Goal: Task Accomplishment & Management: Use online tool/utility

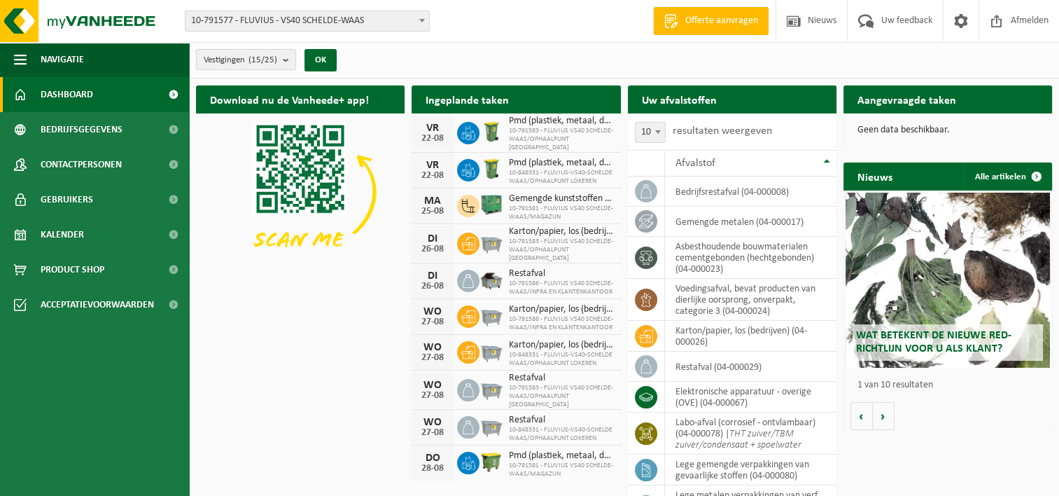
click at [286, 62] on b "submit" at bounding box center [289, 60] width 13 height 20
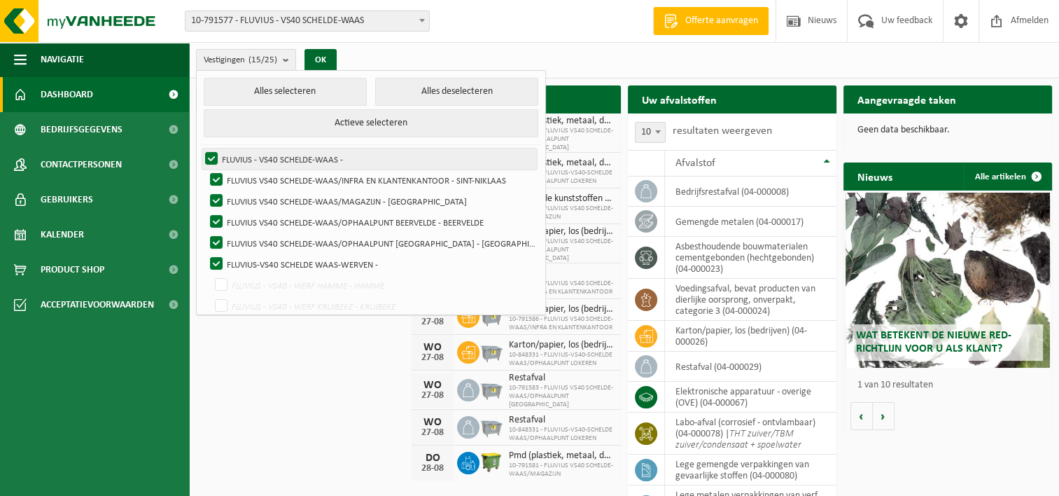
click at [206, 151] on label "FLUVIUS - VS40 SCHELDE-WAAS -" at bounding box center [369, 158] width 335 height 21
click at [200, 148] on input "FLUVIUS - VS40 SCHELDE-WAAS -" at bounding box center [200, 148] width 1 height 1
checkbox input "false"
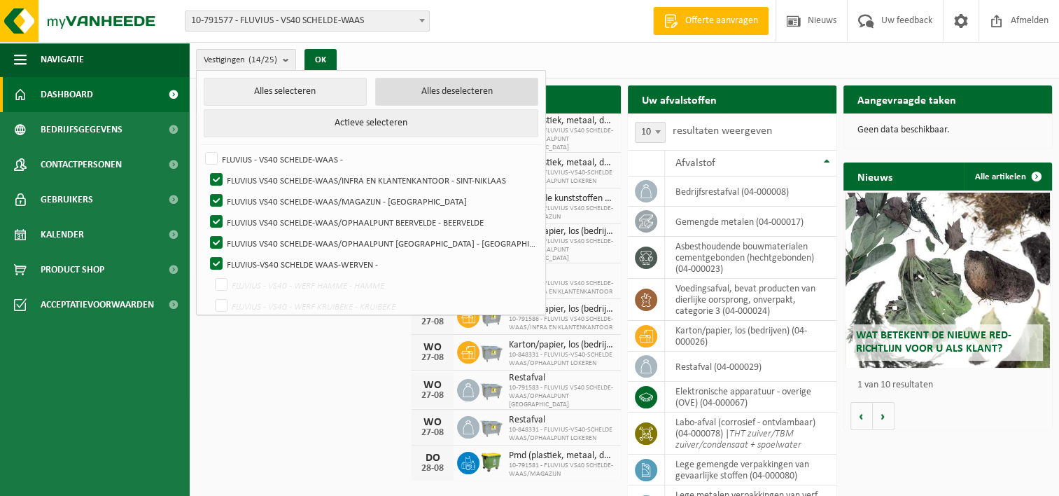
click at [399, 93] on button "Alles deselecteren" at bounding box center [456, 92] width 163 height 28
checkbox input "false"
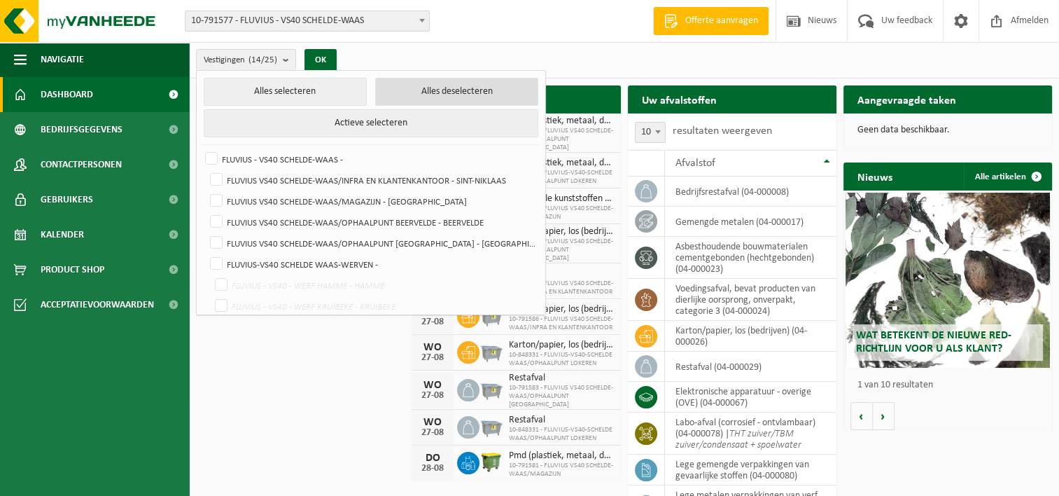
checkbox input "false"
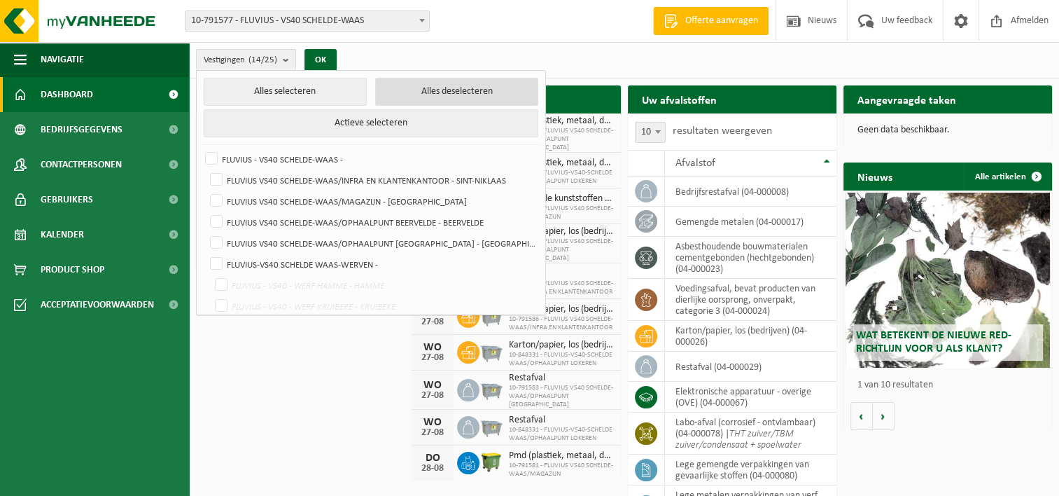
checkbox input "false"
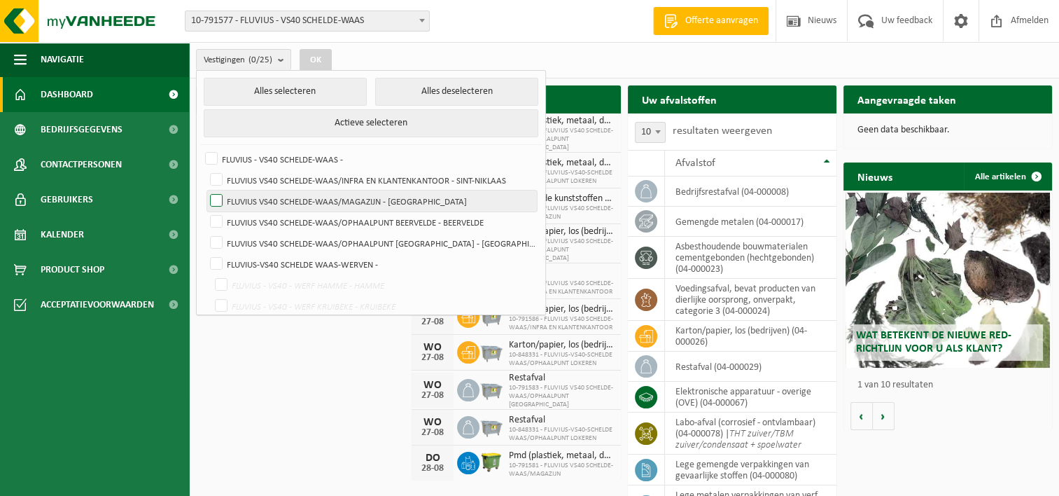
click at [223, 199] on label "FLUVIUS VS40 SCHELDE-WAAS/MAGAZIJN - [GEOGRAPHIC_DATA]" at bounding box center [372, 200] width 330 height 21
click at [205, 190] on input "FLUVIUS VS40 SCHELDE-WAAS/MAGAZIJN - [GEOGRAPHIC_DATA]" at bounding box center [204, 190] width 1 height 1
checkbox input "true"
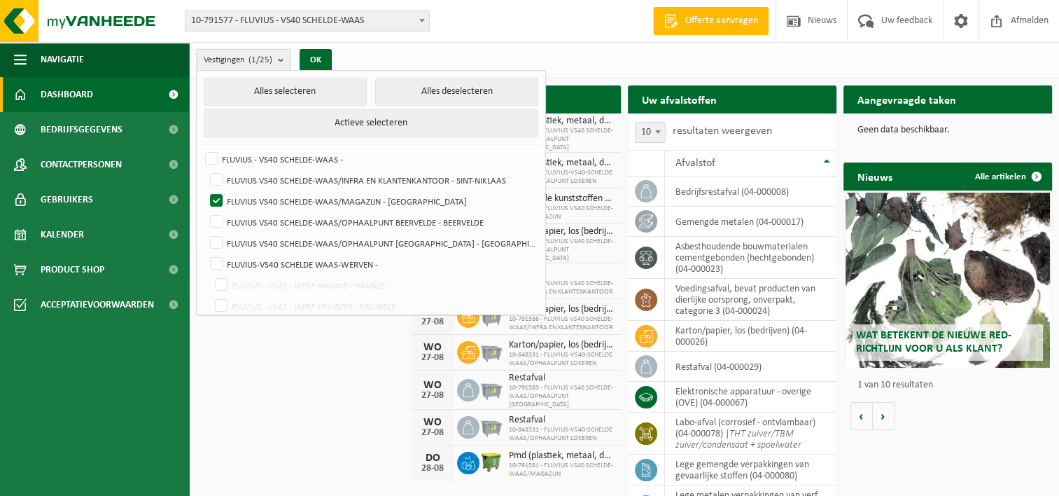
click at [260, 353] on div "Download nu de Vanheede+ app! Verberg Ingeplande taken Bekijk uw kalender VR 22…" at bounding box center [624, 306] width 863 height 456
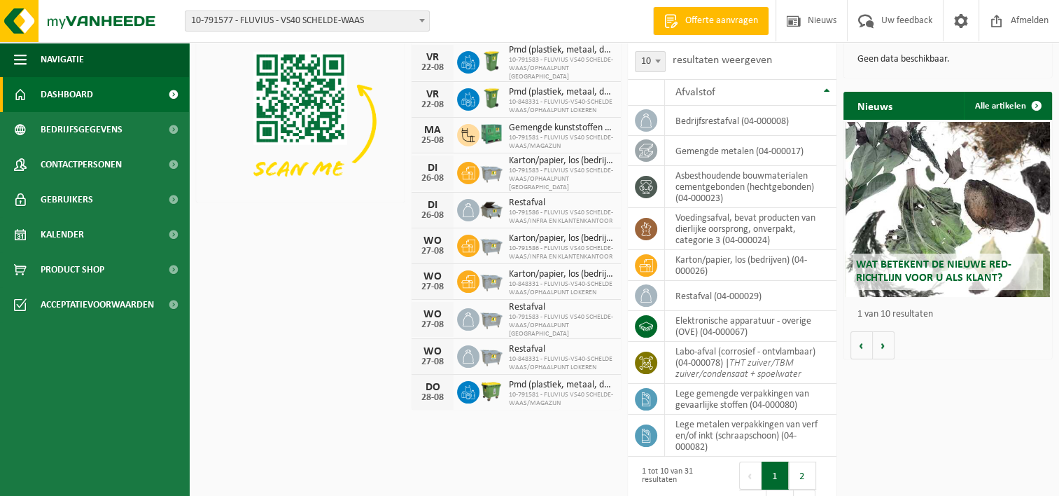
scroll to position [102, 0]
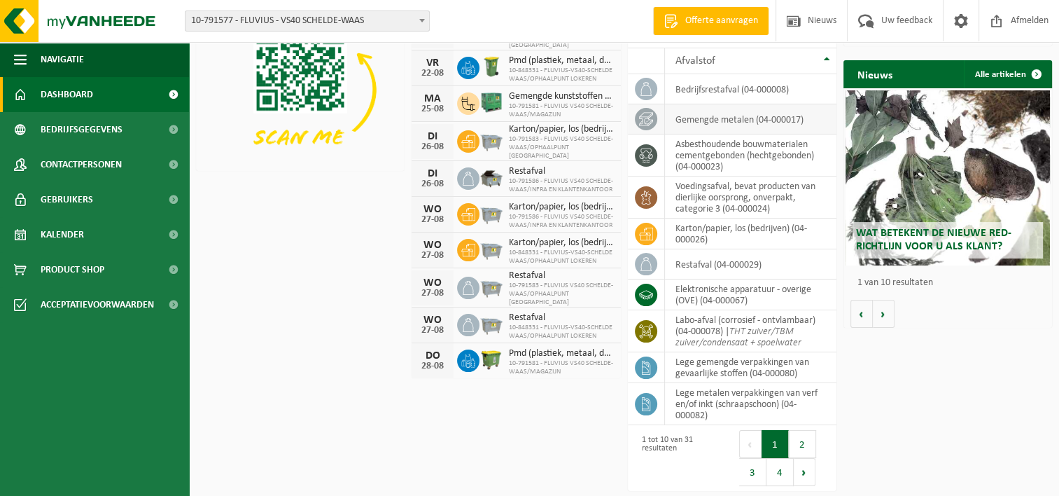
click at [750, 118] on td "gemengde metalen (04-000017)" at bounding box center [751, 119] width 172 height 30
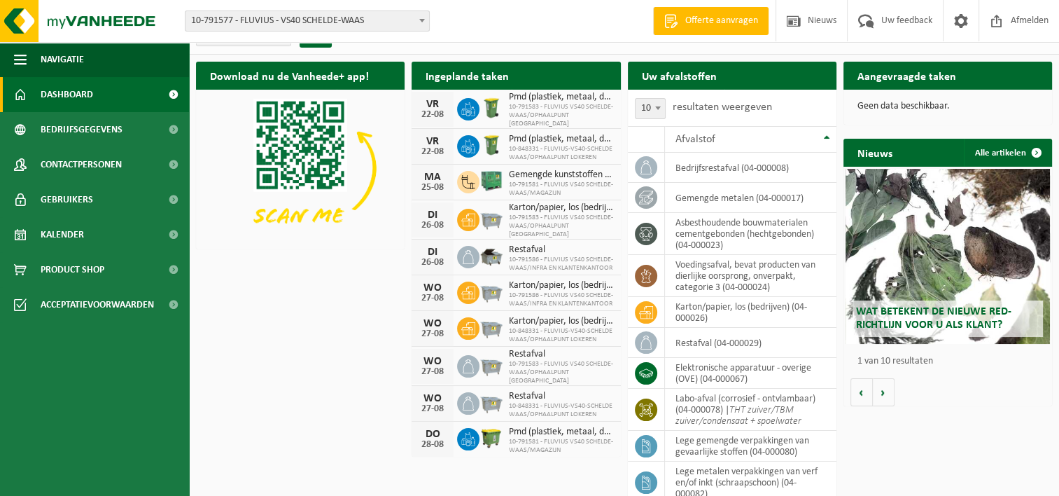
scroll to position [0, 0]
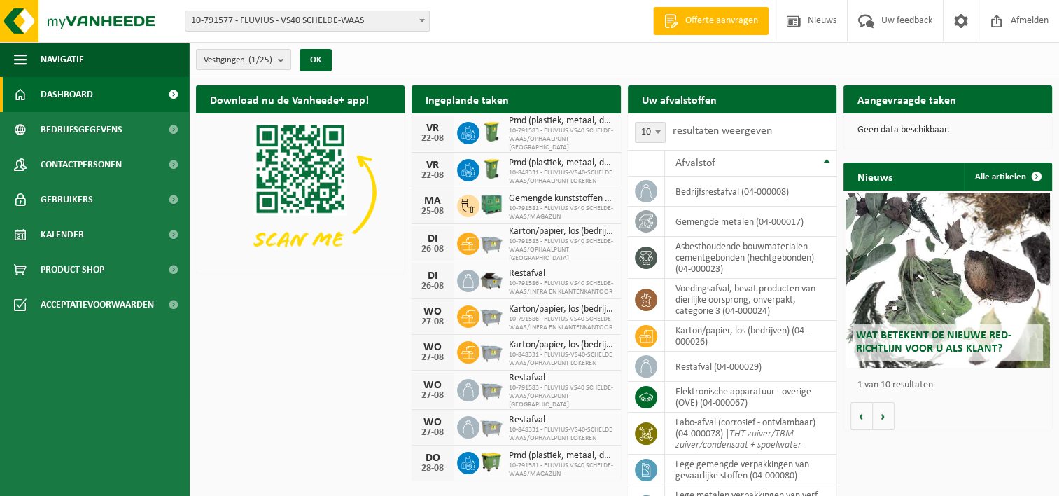
click at [347, 337] on div "Download nu de Vanheede+ app! Verberg Ingeplande taken Bekijk uw kalender VR 22…" at bounding box center [624, 306] width 863 height 456
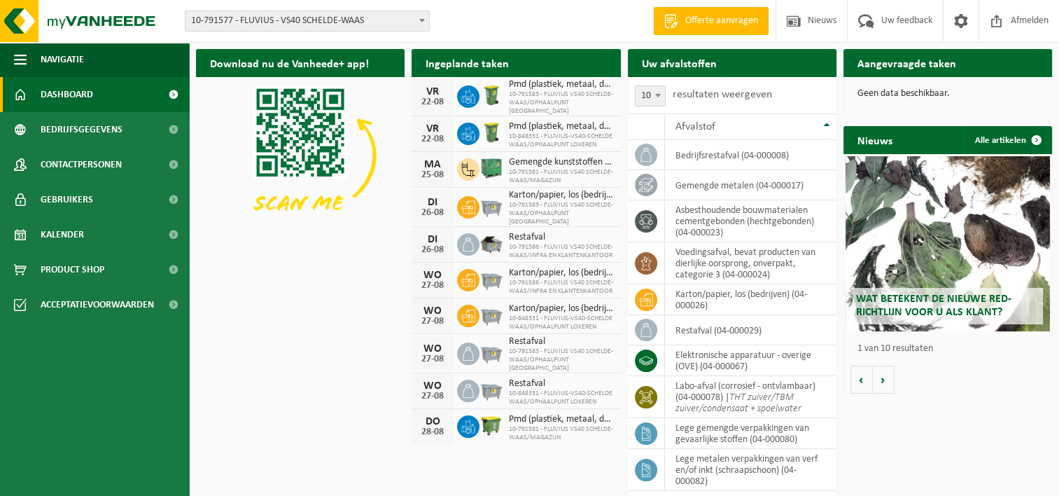
scroll to position [70, 0]
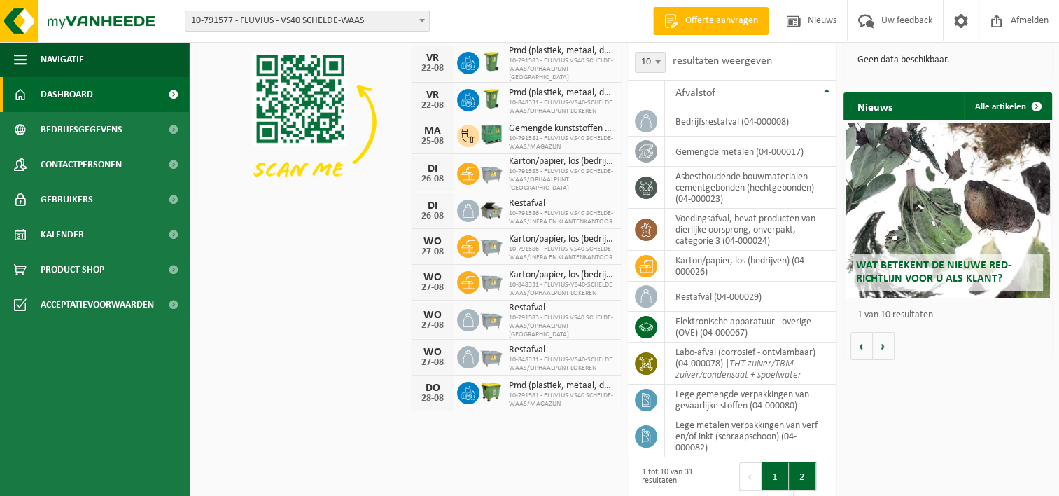
click at [806, 475] on button "2" at bounding box center [802, 476] width 27 height 28
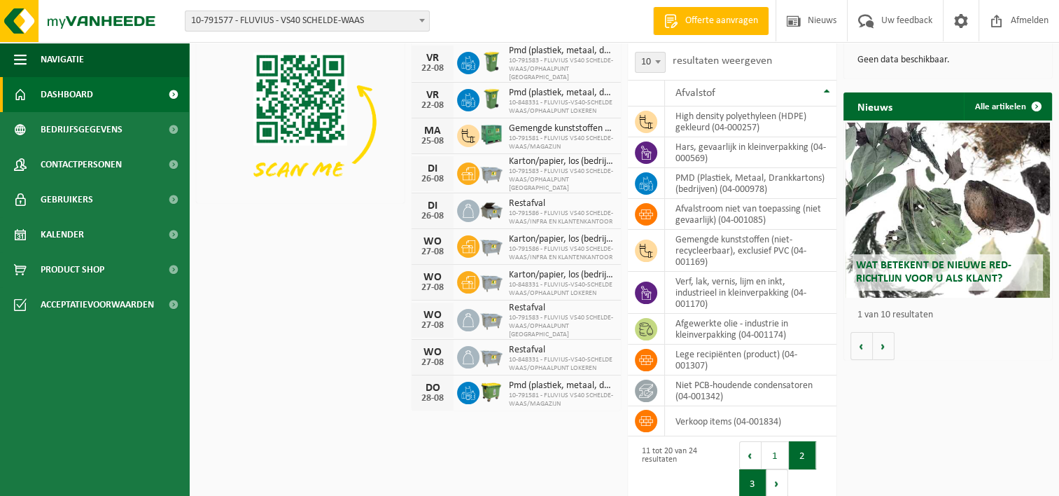
click at [748, 481] on button "3" at bounding box center [752, 483] width 27 height 28
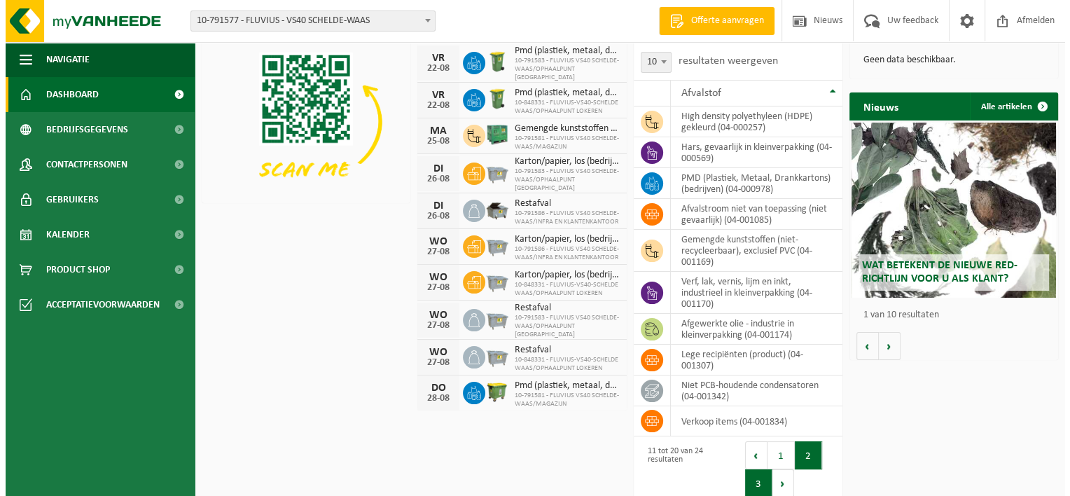
scroll to position [0, 0]
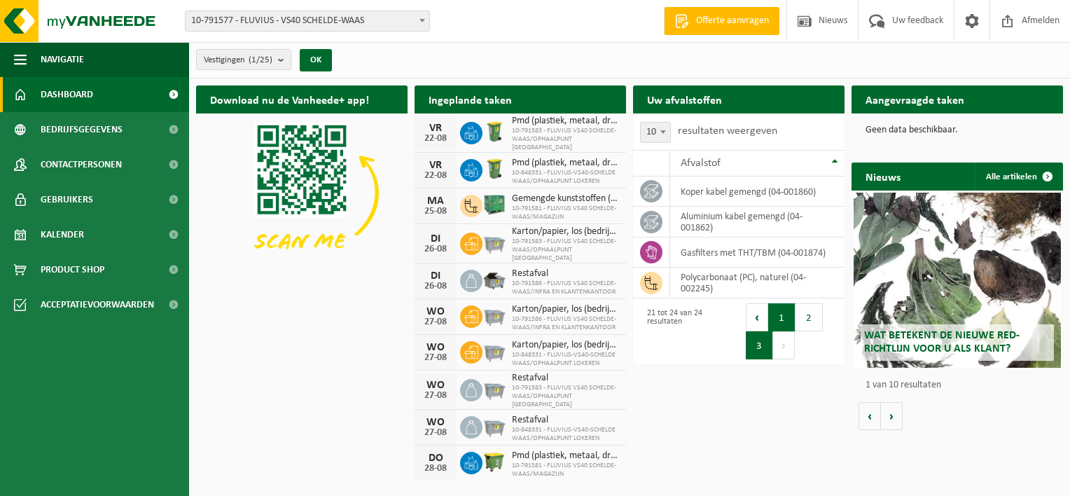
click at [781, 314] on button "1" at bounding box center [781, 317] width 27 height 28
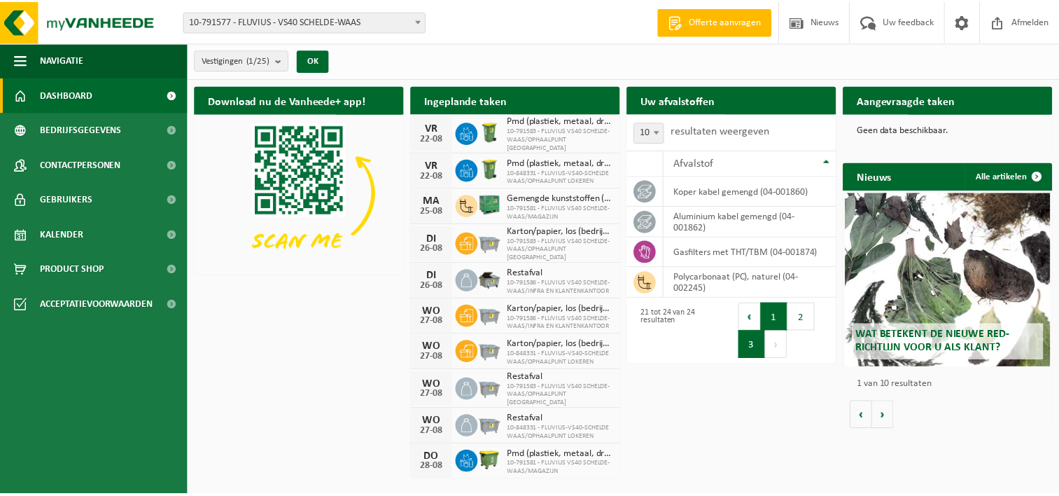
scroll to position [79, 0]
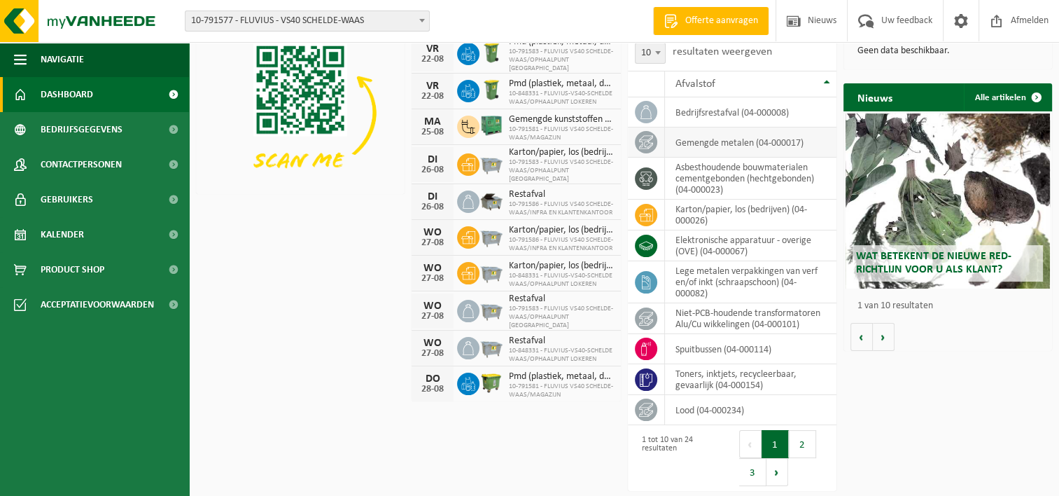
click at [699, 137] on td "gemengde metalen (04-000017)" at bounding box center [751, 142] width 172 height 30
click at [647, 140] on icon at bounding box center [646, 141] width 14 height 13
click at [751, 144] on td "gemengde metalen (04-000017)" at bounding box center [751, 142] width 172 height 30
drag, startPoint x: 754, startPoint y: 143, endPoint x: 720, endPoint y: 145, distance: 33.7
click at [720, 145] on td "gemengde metalen (04-000017)" at bounding box center [751, 142] width 172 height 30
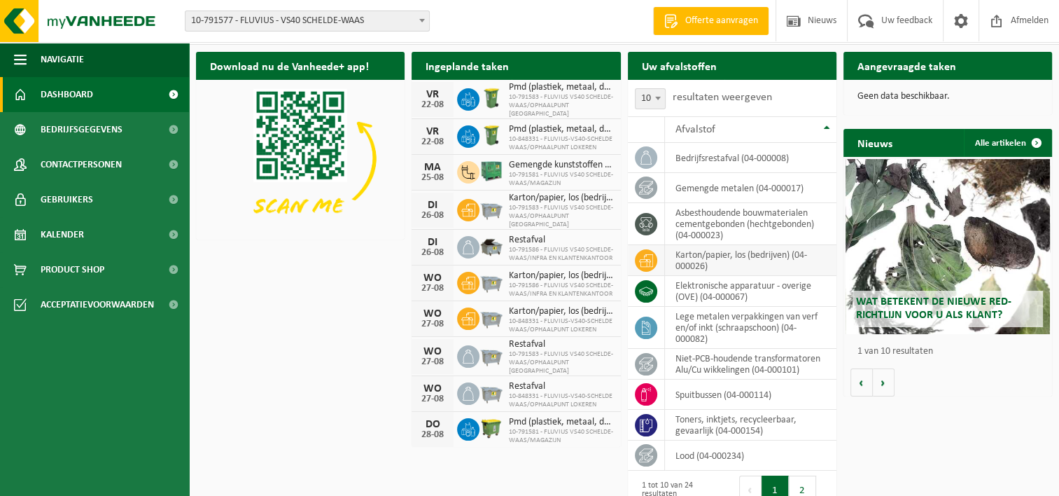
scroll to position [9, 0]
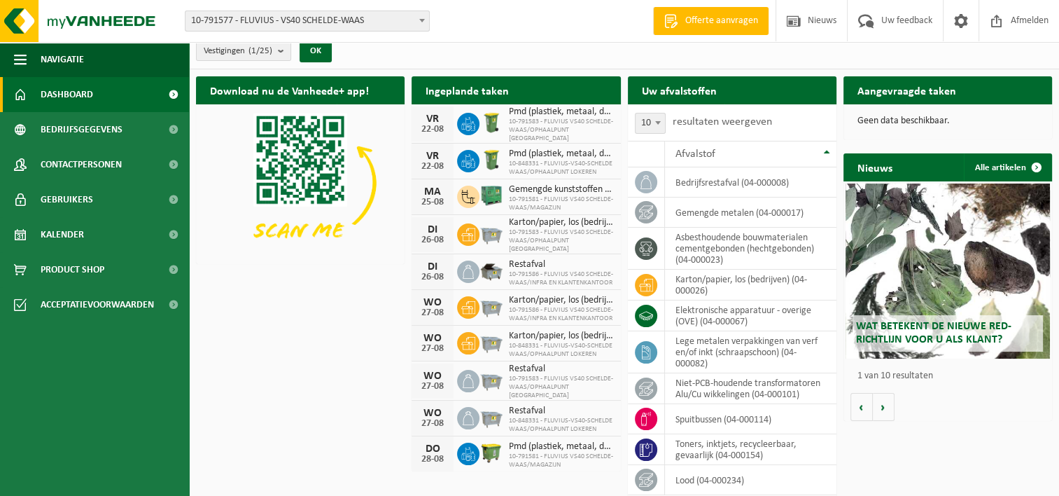
click at [903, 109] on div "Geen data beschikbaar." at bounding box center [948, 121] width 209 height 34
click at [899, 118] on p "Geen data beschikbaar." at bounding box center [948, 121] width 181 height 10
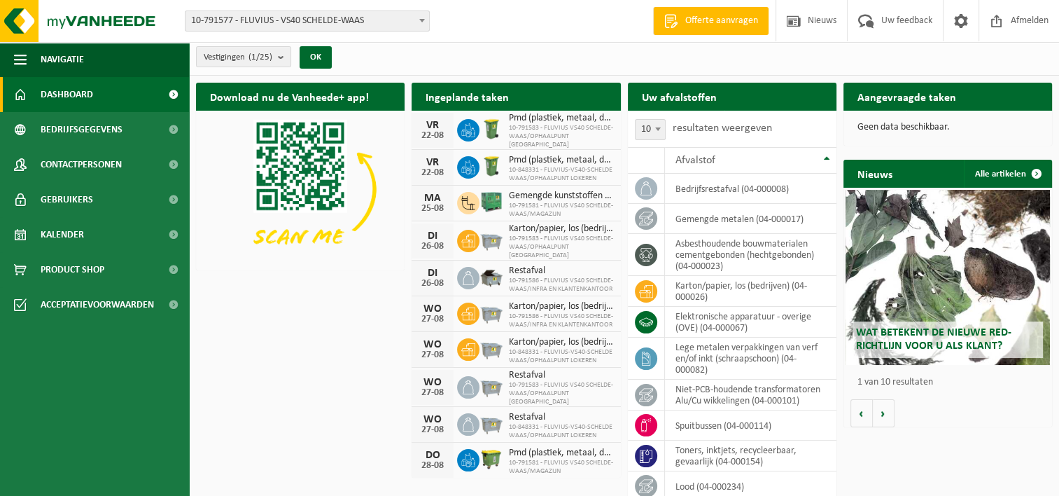
scroll to position [0, 0]
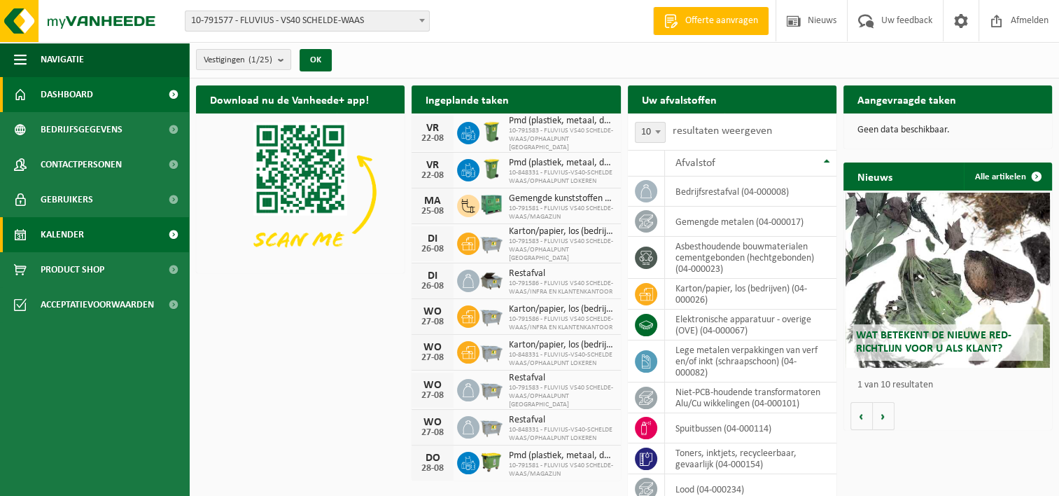
click at [172, 232] on span at bounding box center [174, 234] width 32 height 35
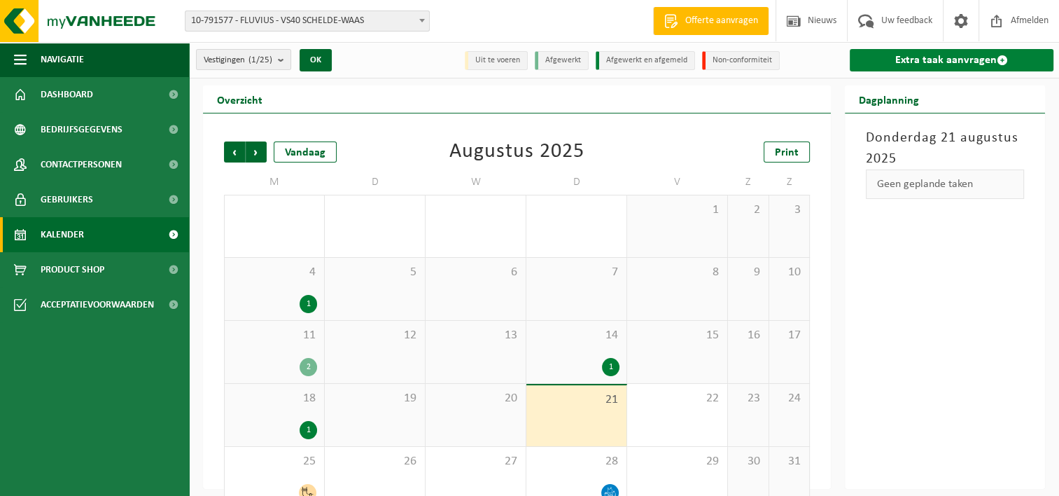
click at [952, 53] on link "Extra taak aanvragen" at bounding box center [952, 60] width 204 height 22
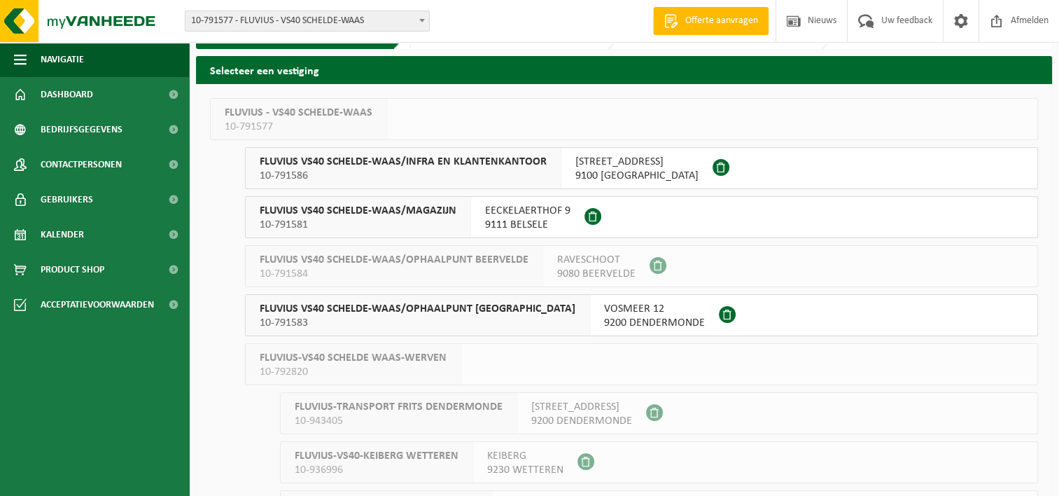
scroll to position [70, 0]
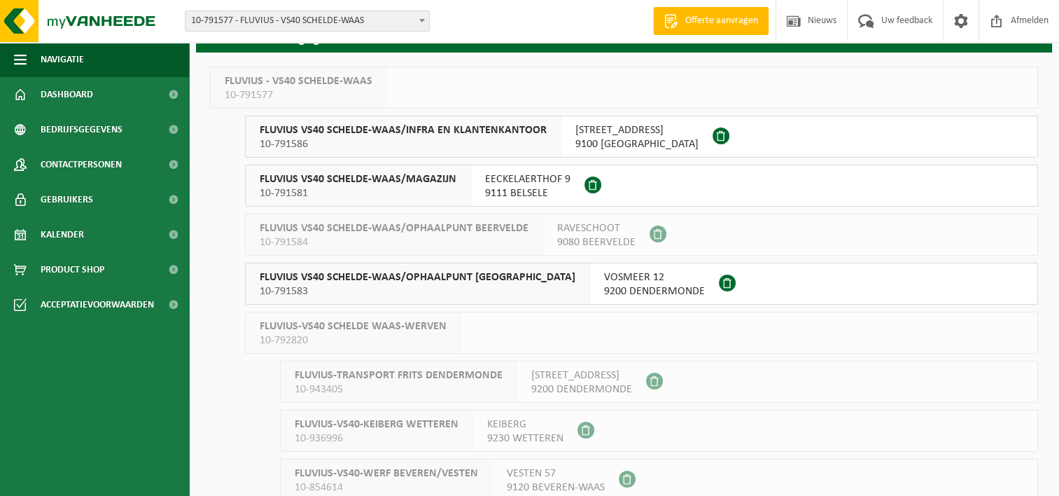
click at [351, 181] on span "FLUVIUS VS40 SCHELDE-WAAS/MAGAZIJN" at bounding box center [358, 179] width 197 height 14
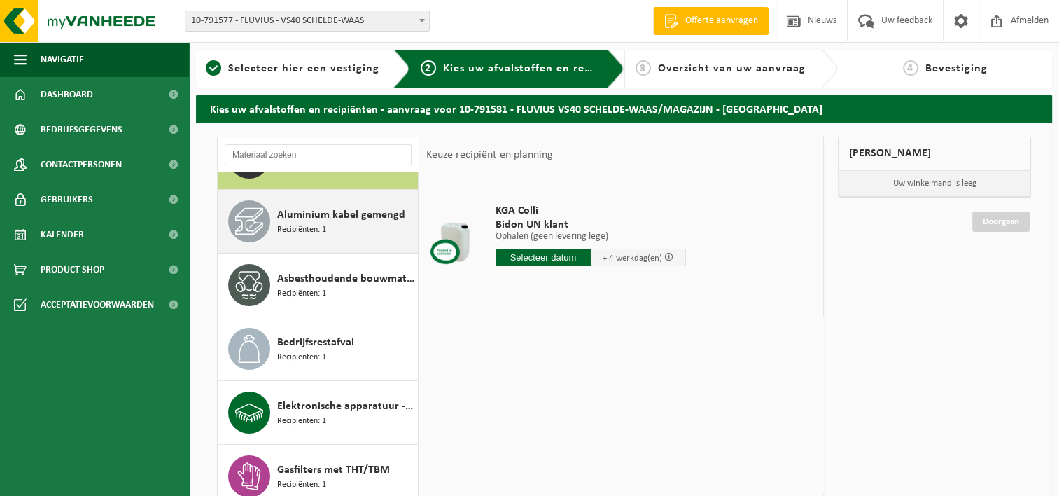
scroll to position [70, 0]
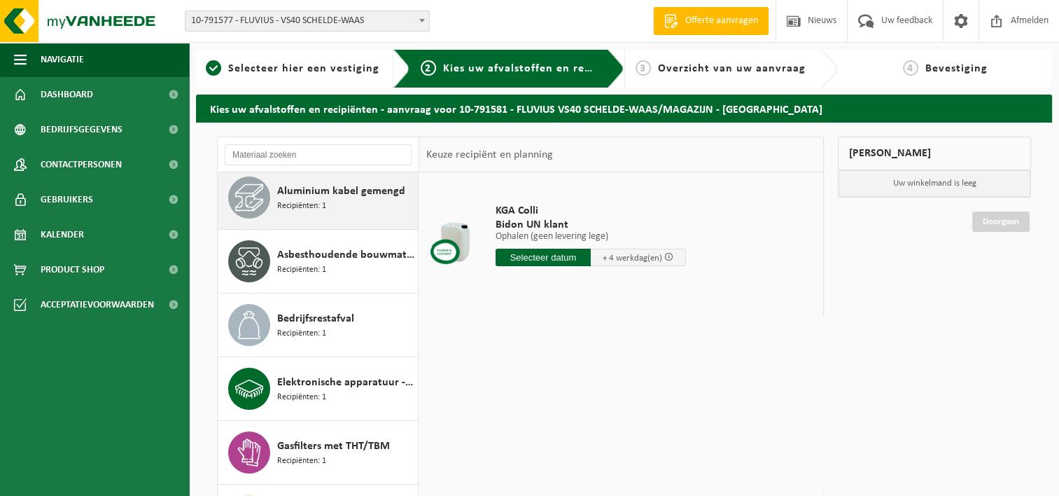
click at [284, 191] on span "Aluminium kabel gemengd" at bounding box center [341, 191] width 128 height 17
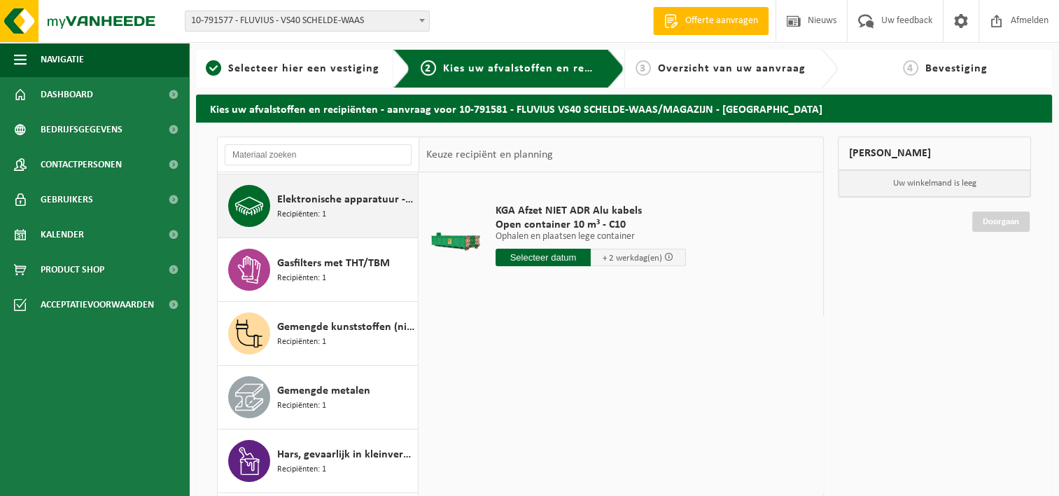
scroll to position [274, 0]
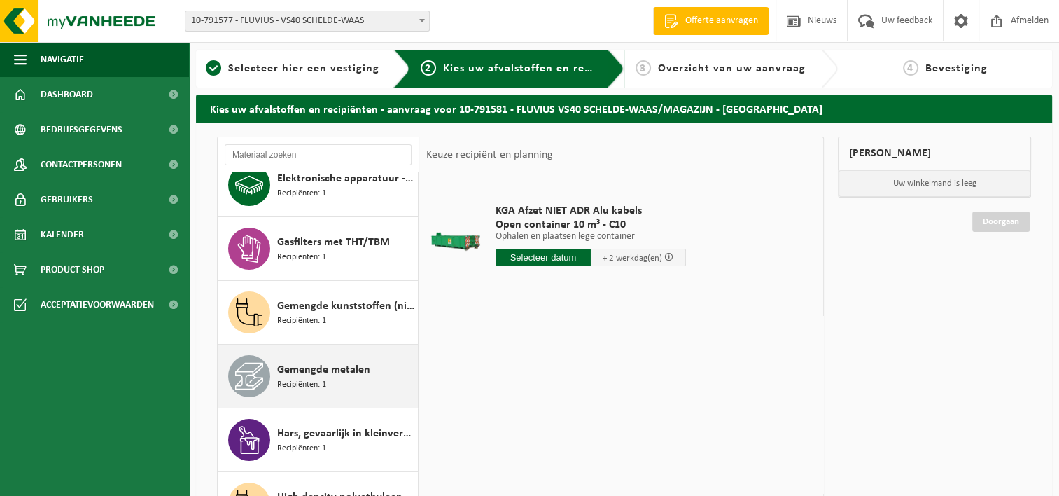
click at [309, 361] on span "Gemengde metalen" at bounding box center [323, 369] width 93 height 17
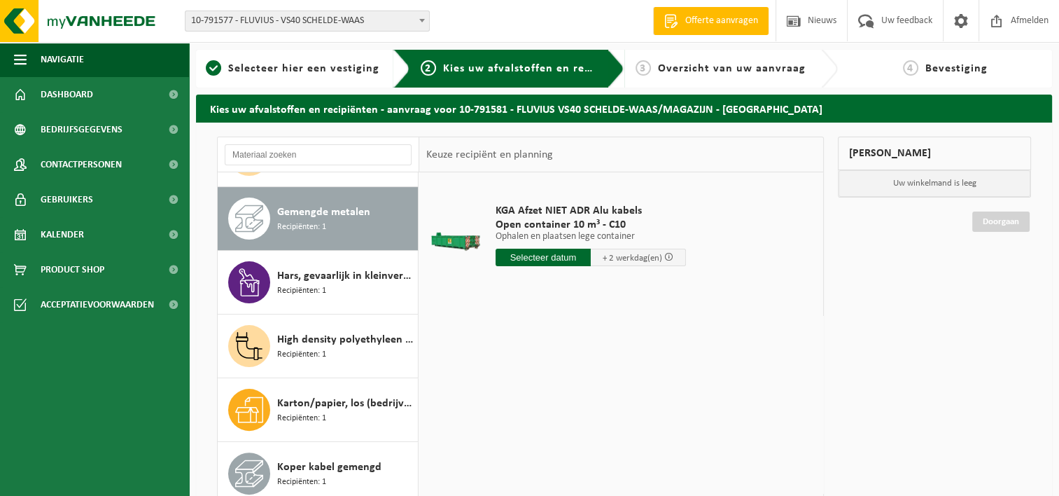
scroll to position [445, 0]
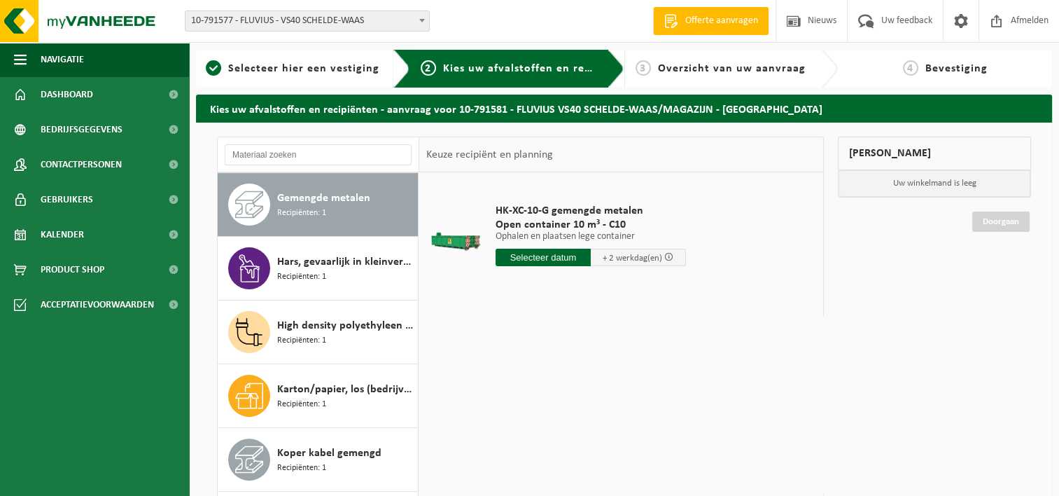
click at [553, 262] on input "text" at bounding box center [543, 258] width 95 height 18
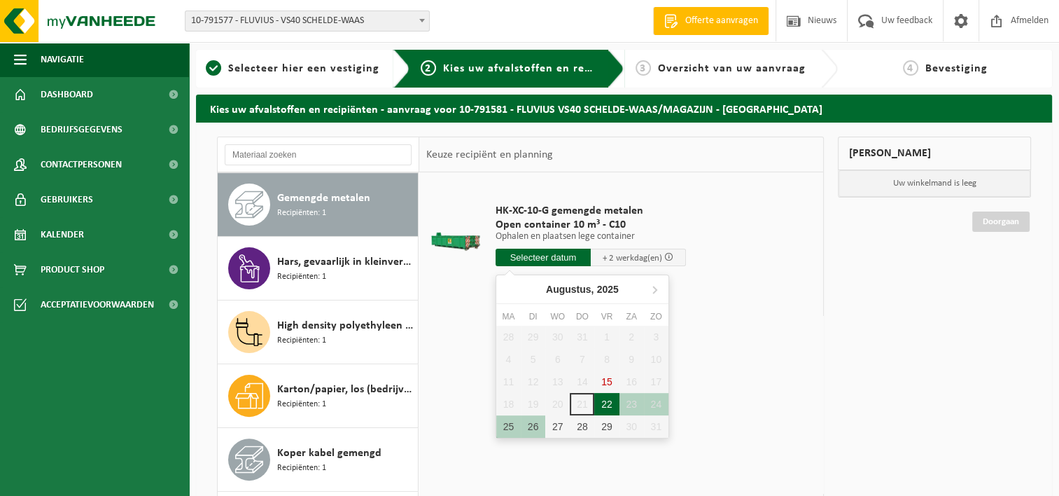
click at [604, 402] on div "22" at bounding box center [606, 404] width 25 height 22
type input "Van 2025-08-22"
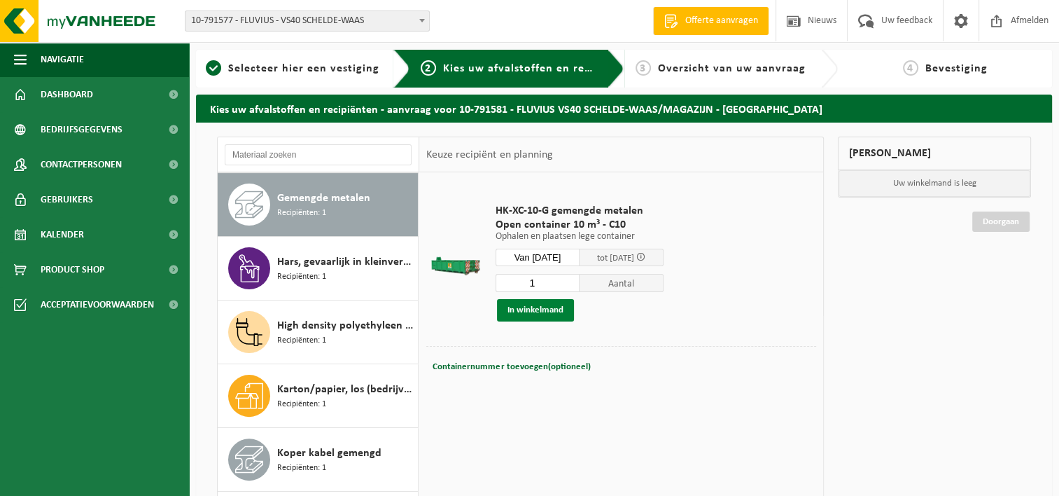
click at [538, 309] on button "In winkelmand" at bounding box center [535, 310] width 77 height 22
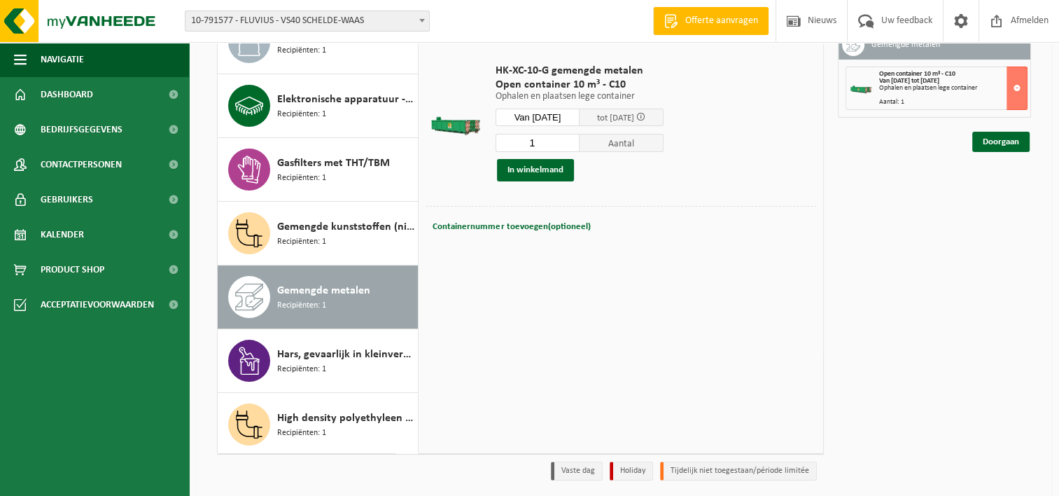
scroll to position [137, 0]
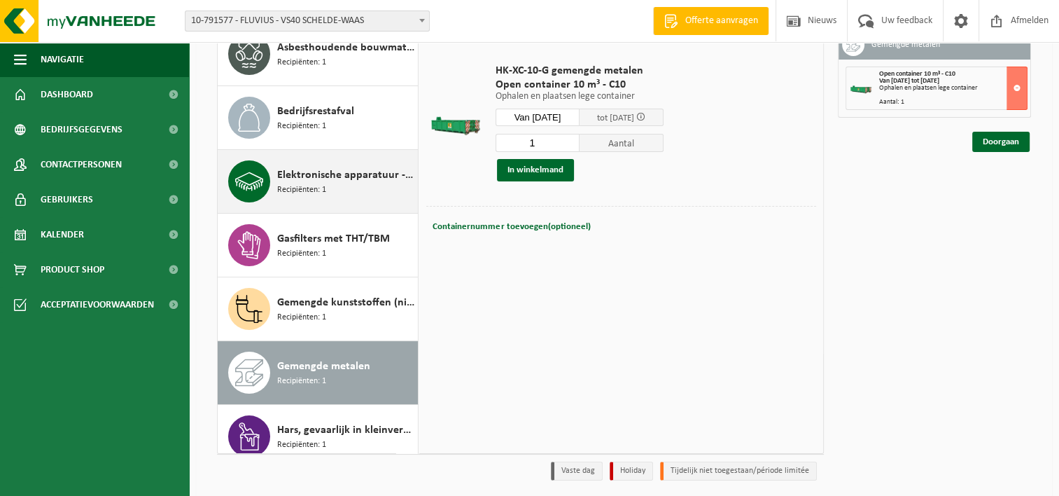
click at [322, 189] on span "Recipiënten: 1" at bounding box center [301, 189] width 49 height 13
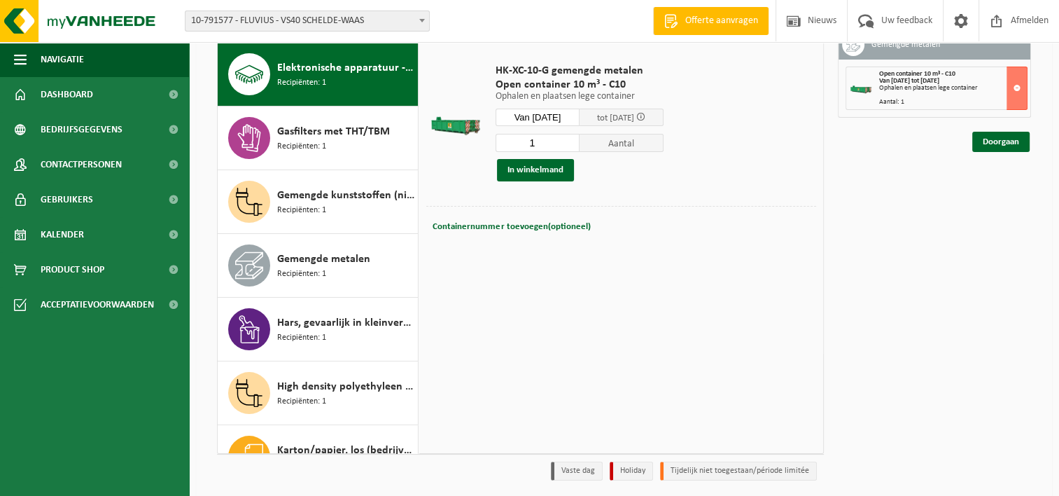
scroll to position [254, 0]
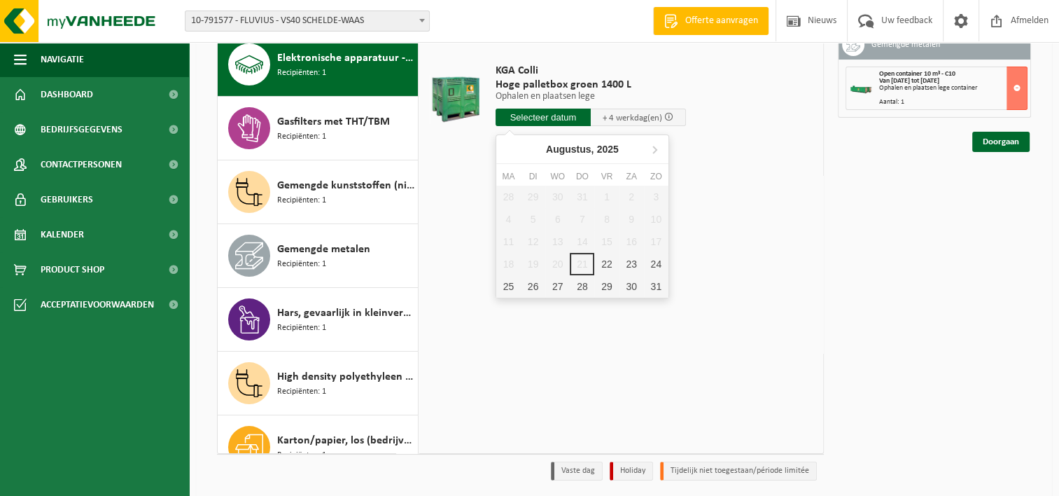
click at [535, 113] on input "text" at bounding box center [543, 118] width 95 height 18
click at [613, 263] on div "22" at bounding box center [606, 264] width 25 height 22
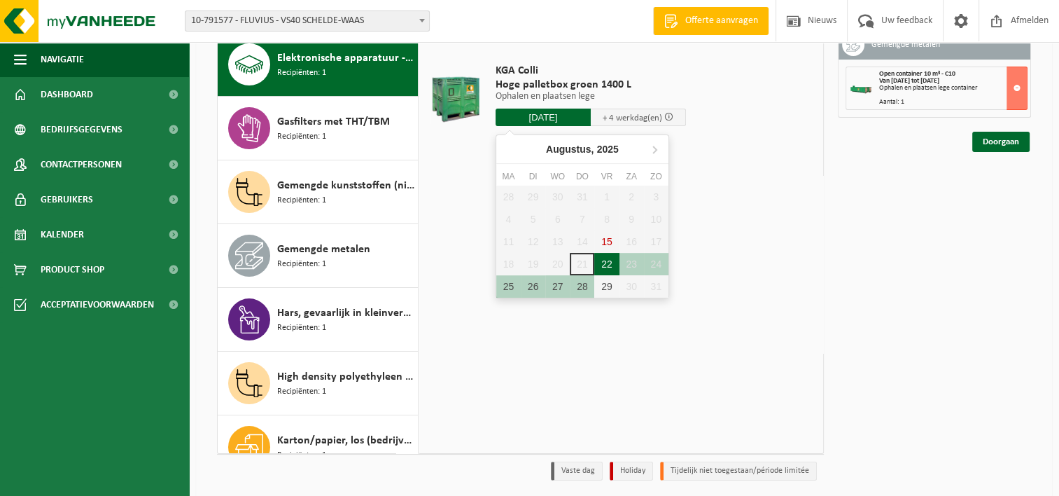
type input "Van 2025-08-22"
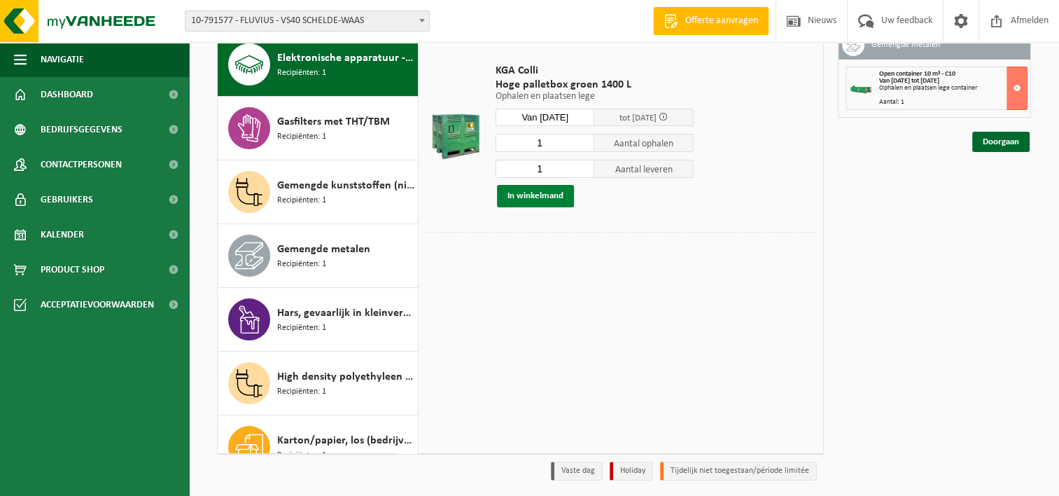
click at [534, 193] on button "In winkelmand" at bounding box center [535, 196] width 77 height 22
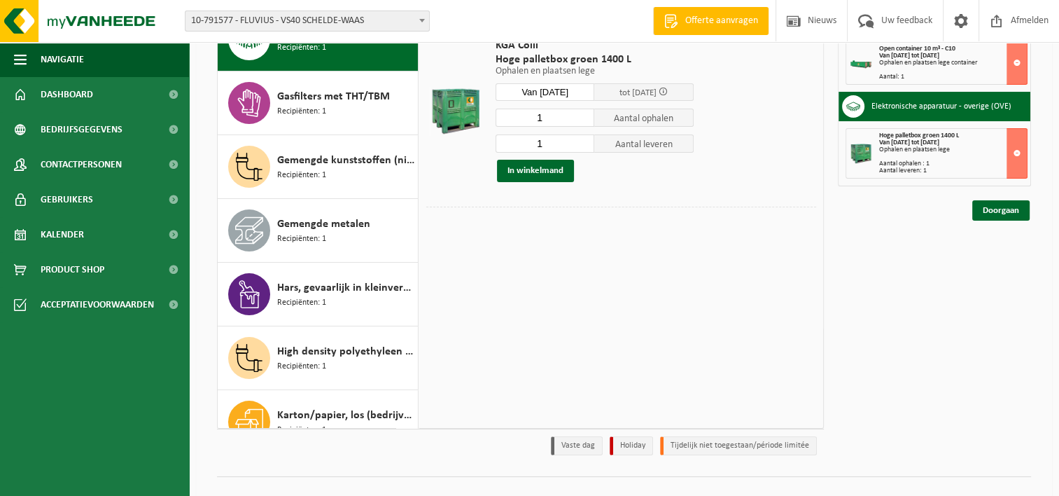
scroll to position [188, 0]
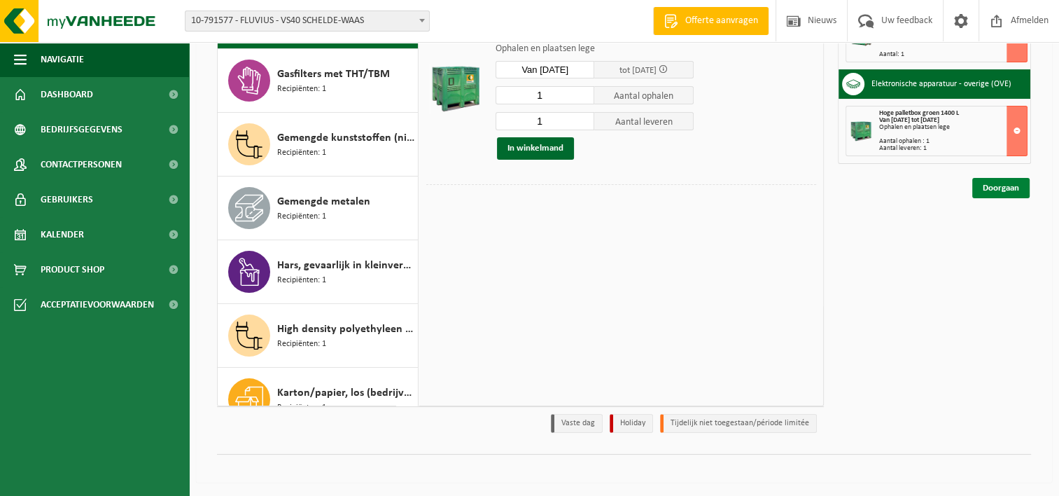
click at [1019, 186] on link "Doorgaan" at bounding box center [1001, 188] width 57 height 20
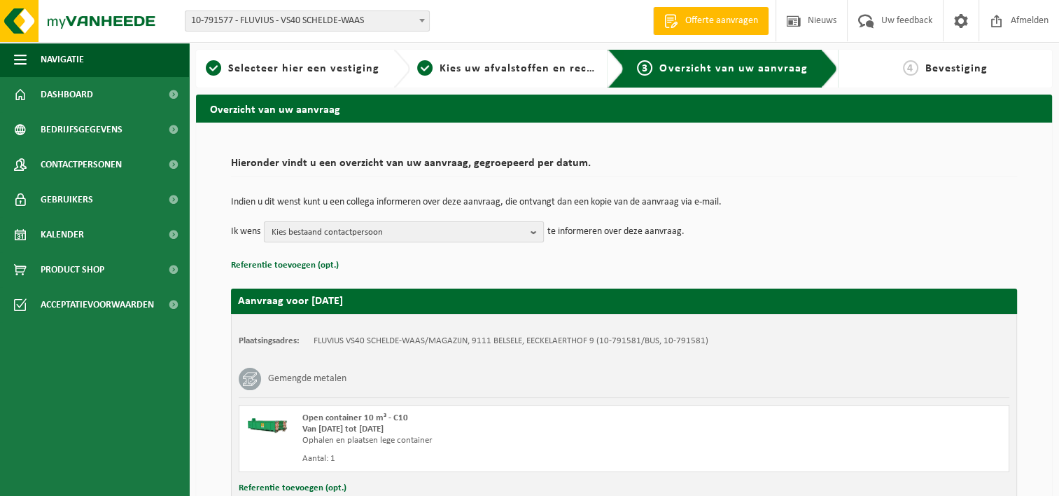
click at [405, 231] on span "Kies bestaand contactpersoon" at bounding box center [398, 232] width 253 height 21
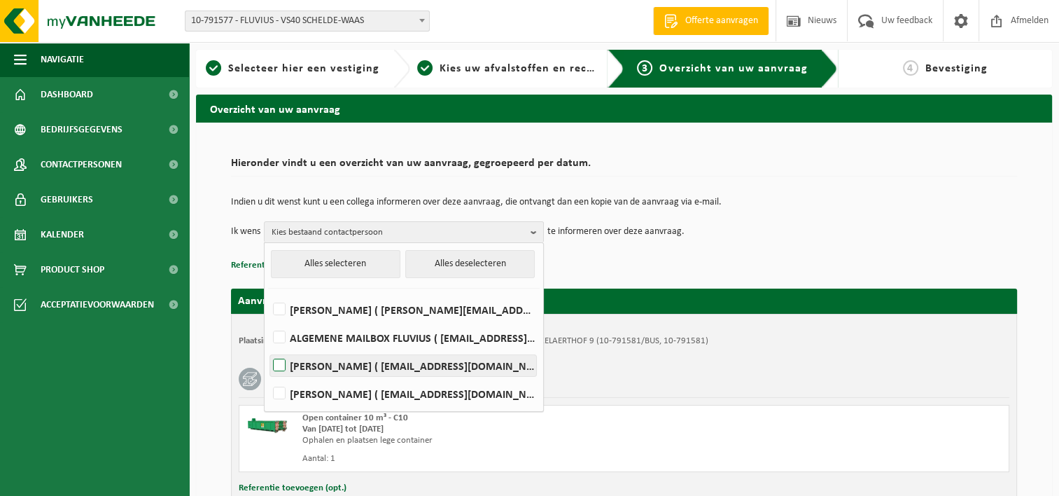
click at [344, 361] on label "VEERLE GEERINCKX ( veerle.geerinckx@fluvius.be )" at bounding box center [403, 365] width 266 height 21
click at [268, 348] on input "VEERLE GEERINCKX ( veerle.geerinckx@fluvius.be )" at bounding box center [267, 347] width 1 height 1
checkbox input "true"
click at [784, 258] on p "Referentie toevoegen (opt.)" at bounding box center [624, 265] width 786 height 18
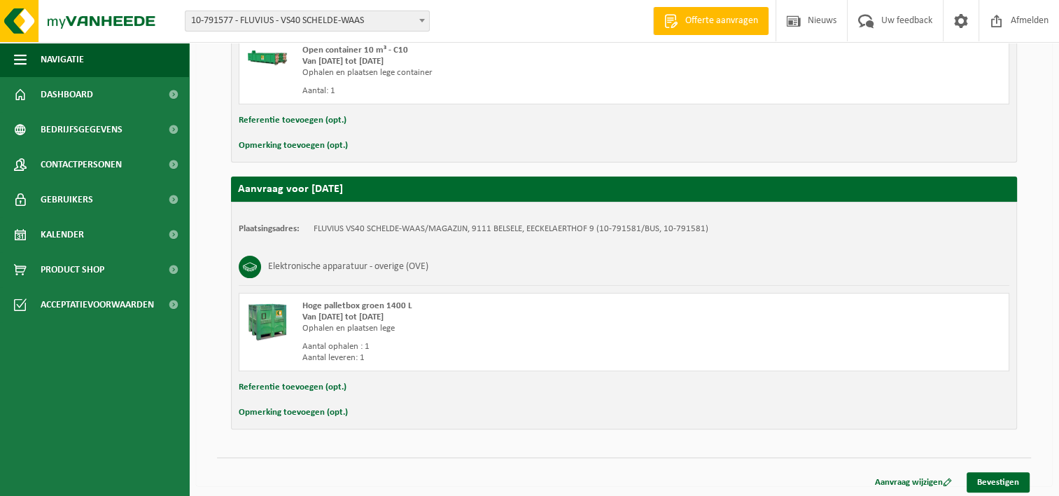
scroll to position [370, 0]
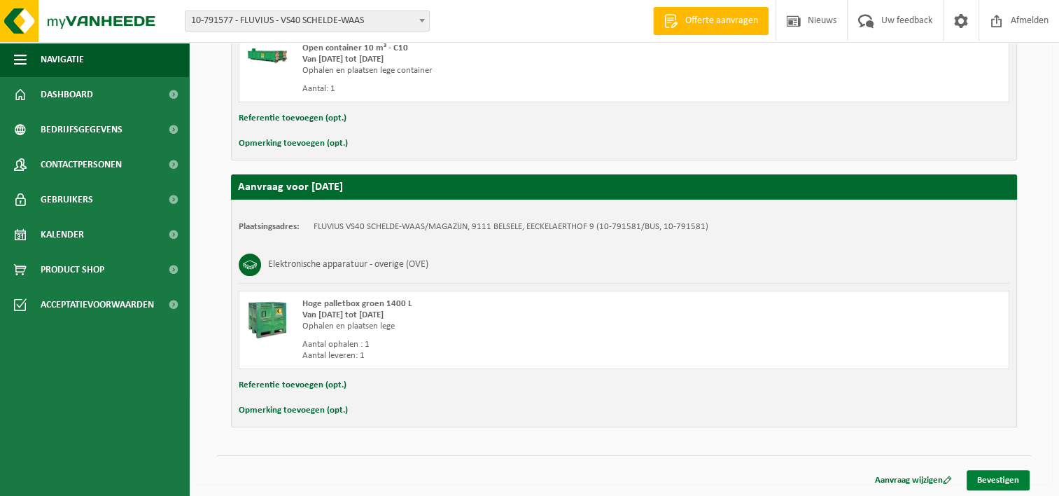
click at [986, 471] on link "Bevestigen" at bounding box center [998, 480] width 63 height 20
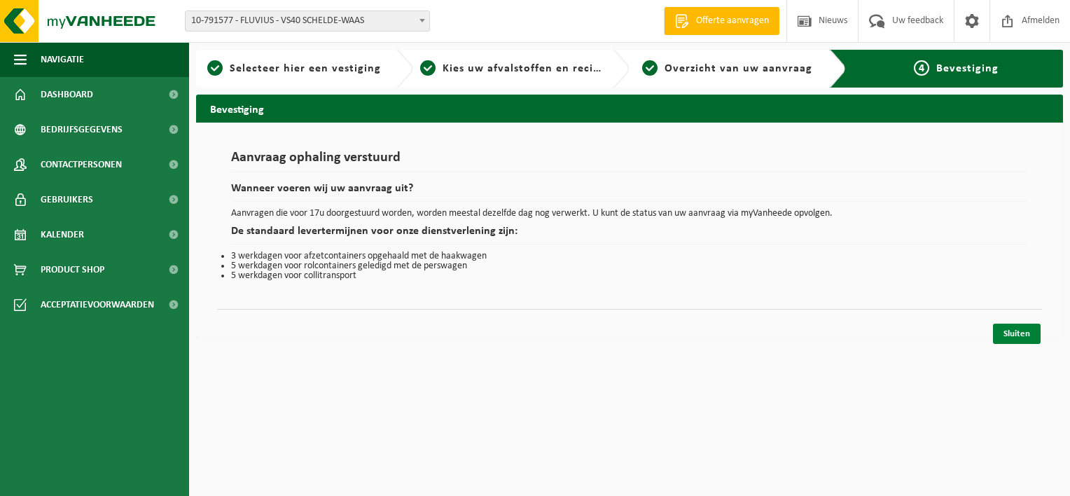
click at [1016, 328] on link "Sluiten" at bounding box center [1017, 333] width 48 height 20
